Goal: Information Seeking & Learning: Learn about a topic

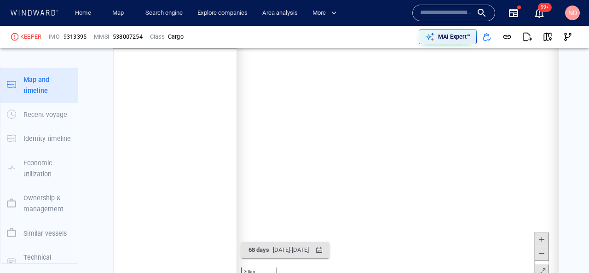
scroll to position [124727, 0]
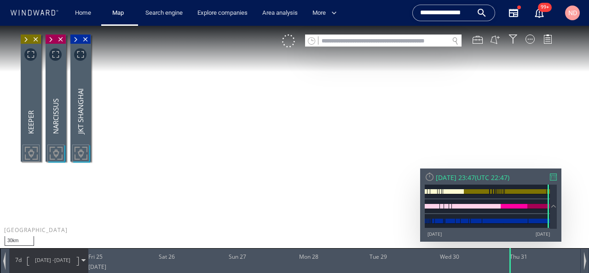
click at [406, 43] on input "text" at bounding box center [383, 41] width 130 height 12
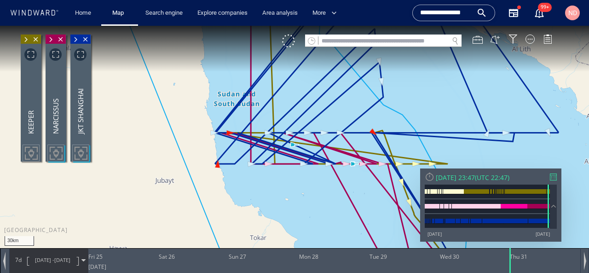
paste input "*******"
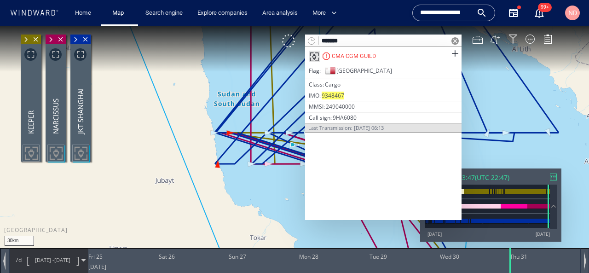
type input "*******"
click at [348, 54] on div "CMA CGM GUILD" at bounding box center [354, 56] width 44 height 8
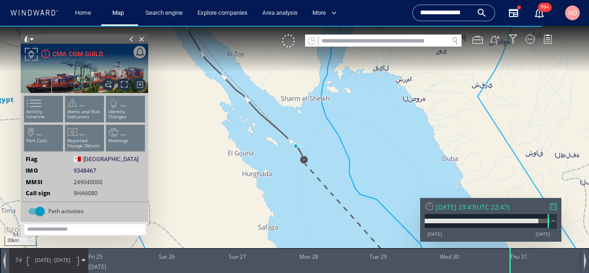
click at [456, 209] on div "Wed 30/07/2025 23:47" at bounding box center [454, 206] width 39 height 9
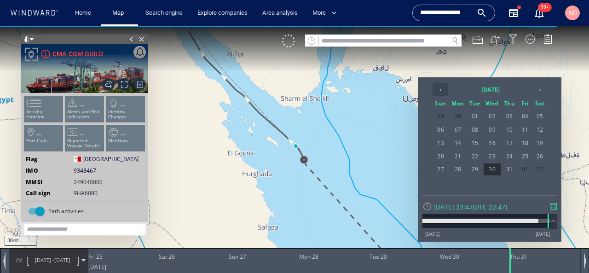
click at [443, 90] on th "‹" at bounding box center [440, 89] width 16 height 13
click at [440, 154] on span "15" at bounding box center [441, 156] width 16 height 12
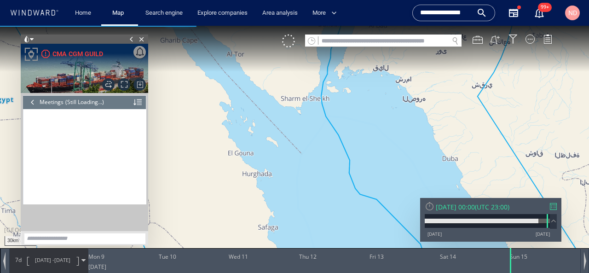
scroll to position [2301, 0]
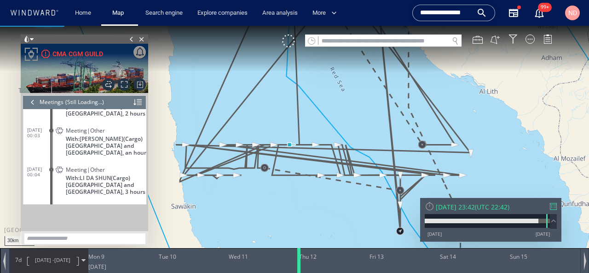
scroll to position [1012, 0]
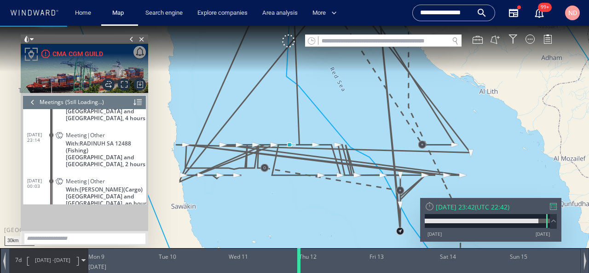
drag, startPoint x: 511, startPoint y: 262, endPoint x: 299, endPoint y: 260, distance: 211.5
click at [299, 260] on div at bounding box center [300, 260] width 9 height 25
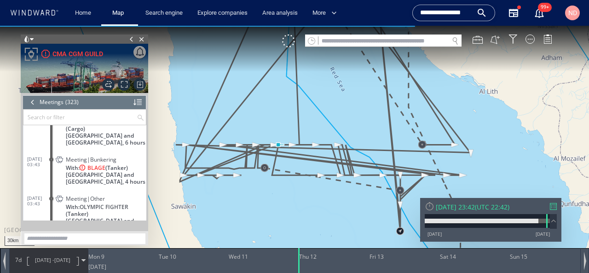
scroll to position [6526, 0]
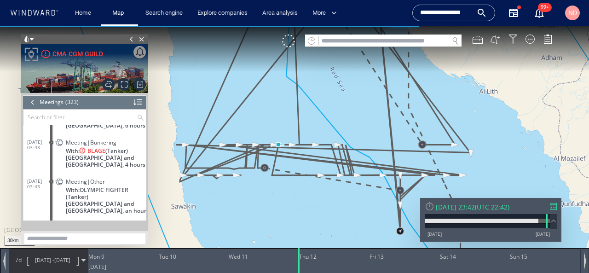
click at [39, 149] on span "12/06/25 03:43" at bounding box center [39, 144] width 24 height 11
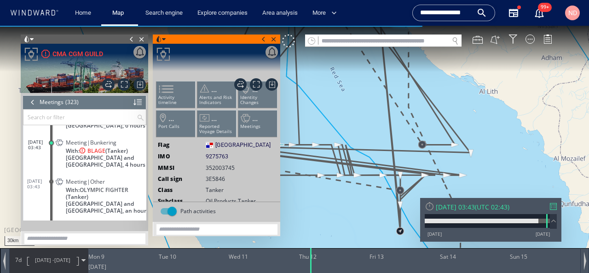
scroll to position [6499, 0]
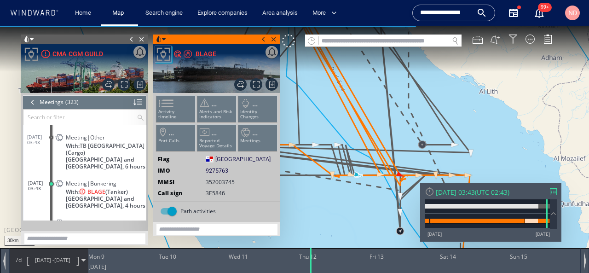
click at [131, 39] on span at bounding box center [131, 38] width 10 height 9
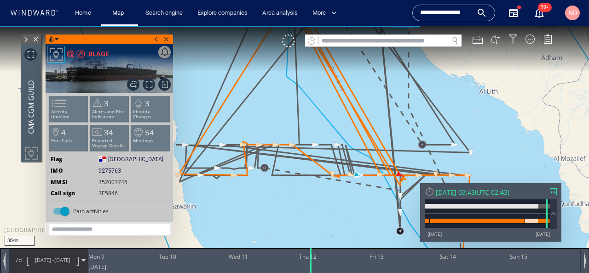
click at [156, 41] on span at bounding box center [156, 38] width 10 height 9
